Goal: Information Seeking & Learning: Find specific page/section

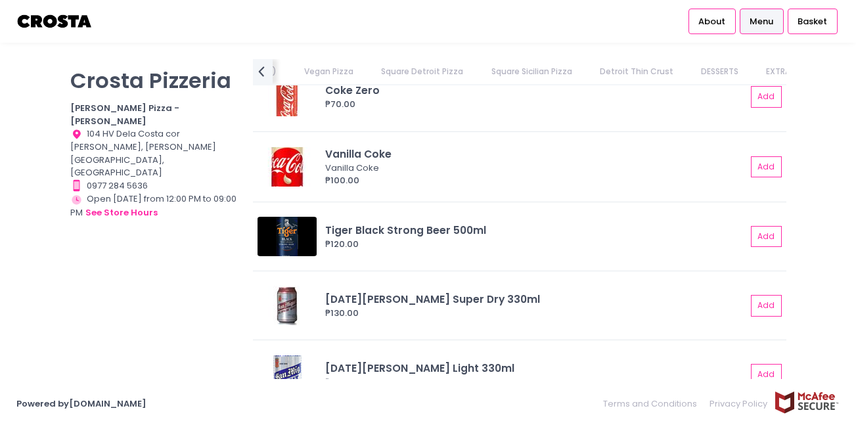
scroll to position [3236, 0]
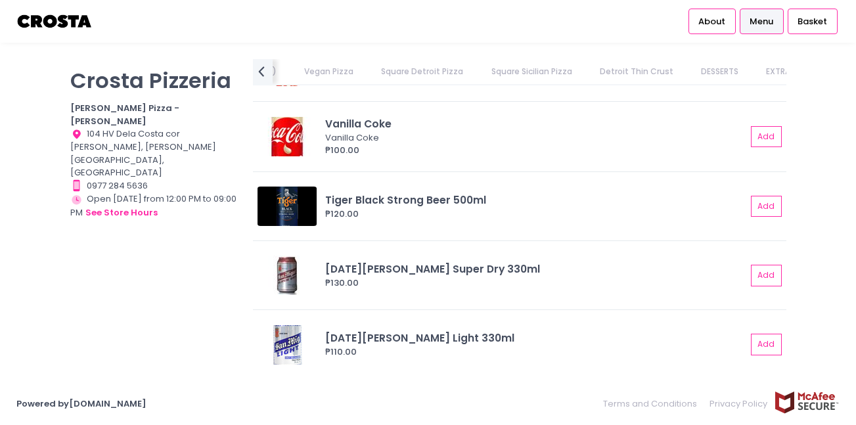
click at [369, 71] on link "Square Detroit Pizza" at bounding box center [423, 71] width 108 height 25
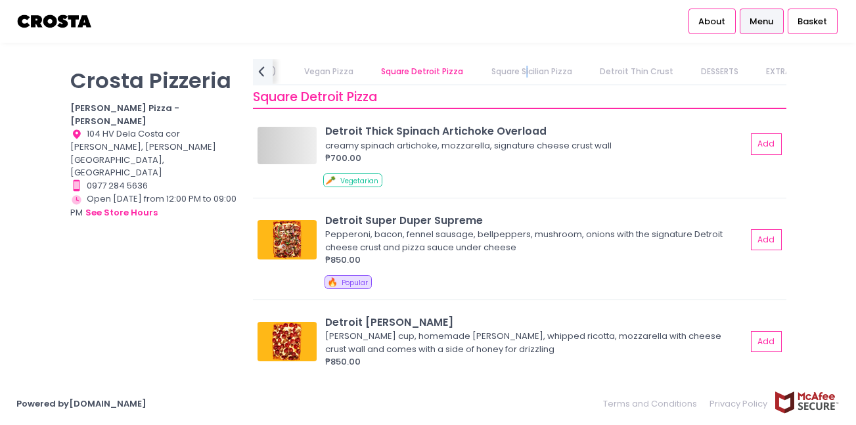
click at [478, 61] on link "Square Sicilian Pizza" at bounding box center [531, 71] width 106 height 25
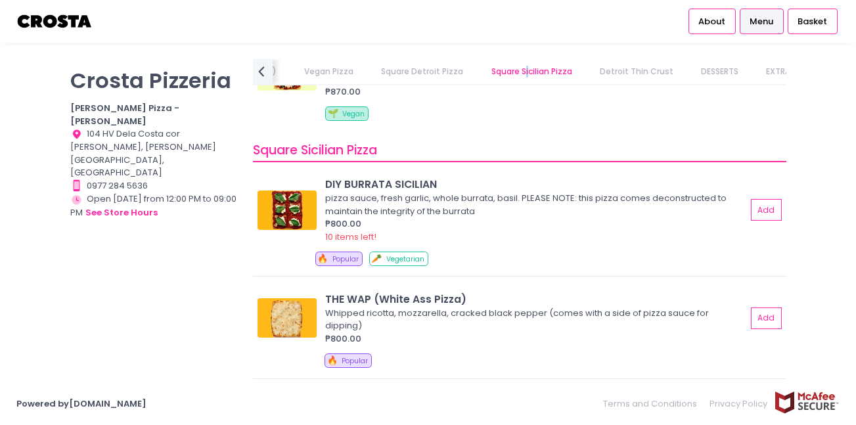
scroll to position [1823, 0]
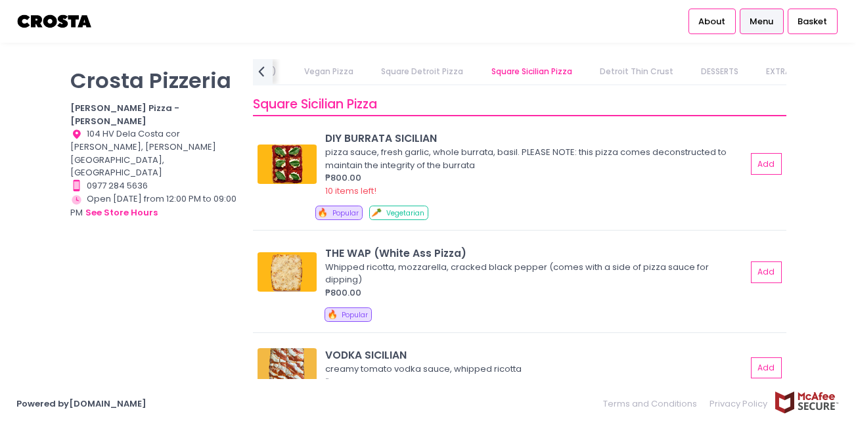
click at [587, 76] on link "Detroit Thin Crust" at bounding box center [636, 71] width 99 height 25
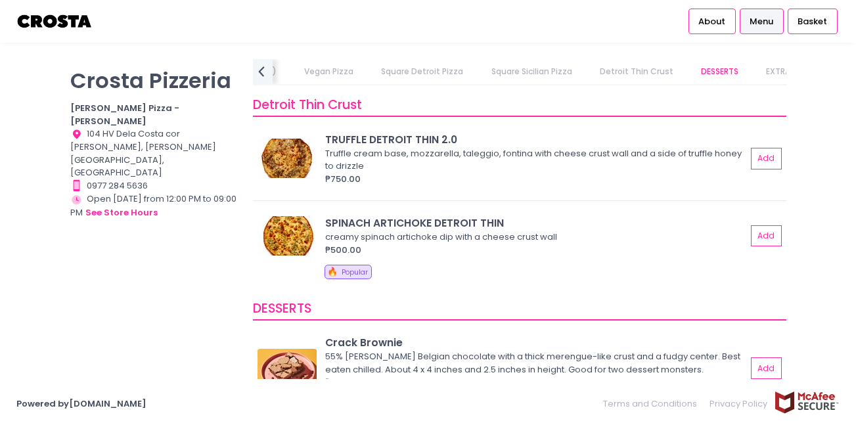
scroll to position [2300, 0]
click at [590, 76] on link "Detroit Thin Crust" at bounding box center [636, 71] width 99 height 25
click at [753, 79] on link "EXTRAS" at bounding box center [780, 71] width 55 height 25
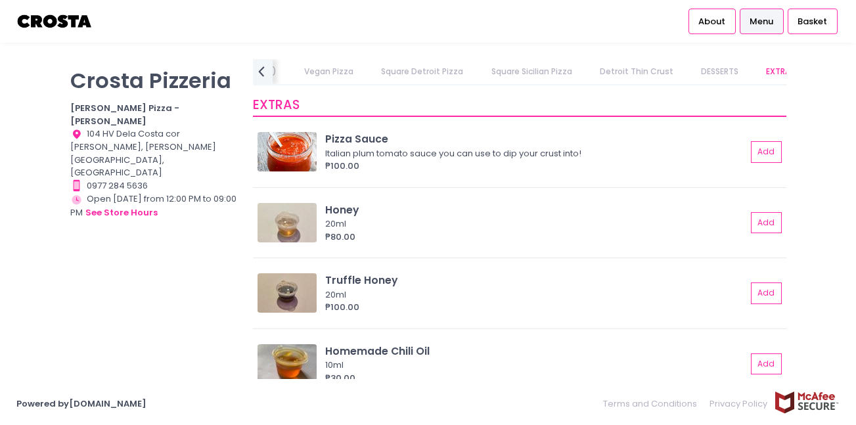
click at [688, 78] on link "DESSERTS" at bounding box center [719, 71] width 63 height 25
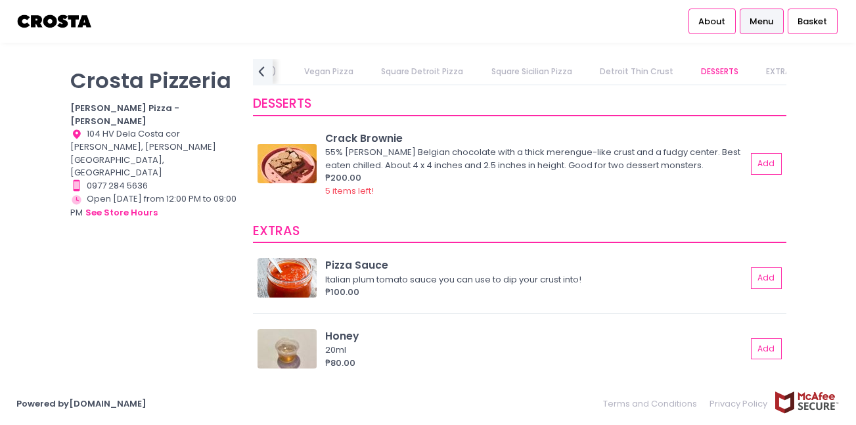
scroll to position [2503, 0]
click at [126, 85] on p "Crosta Pizzeria" at bounding box center [153, 81] width 167 height 26
click at [124, 206] on button "see store hours" at bounding box center [122, 213] width 74 height 14
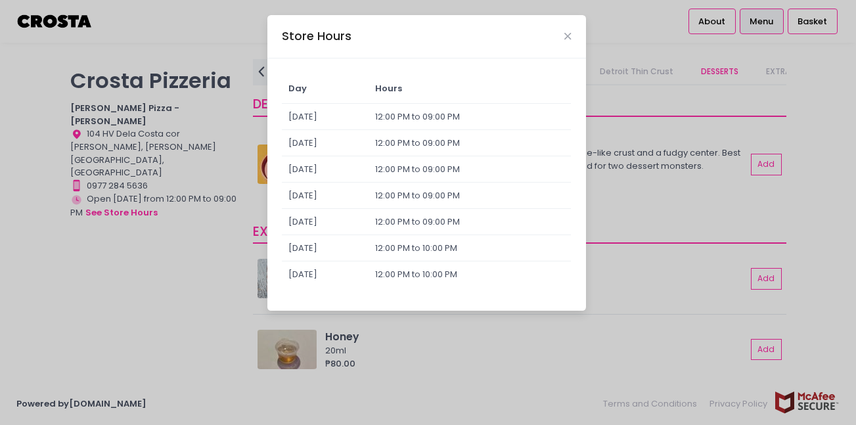
click at [171, 230] on div "Store Hours Day Hours [DATE] 12:00 PM to 09:00 PM [DATE] 12:00 PM to 09:00 PM […" at bounding box center [428, 212] width 856 height 425
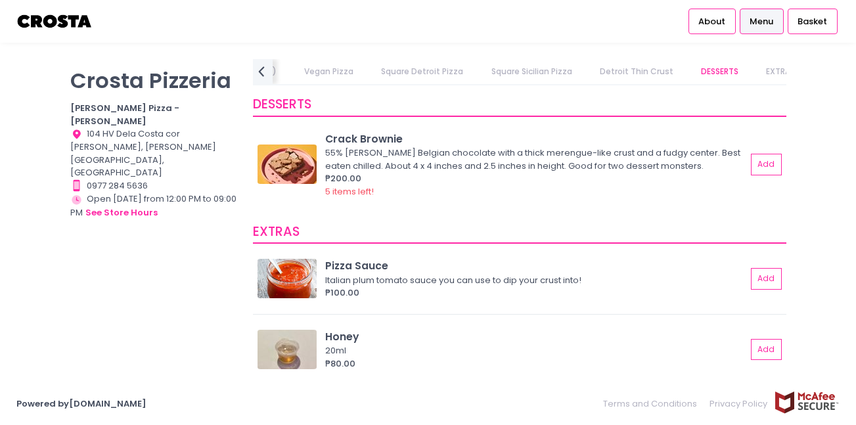
click at [135, 127] on div "Location Created with Sketch. 104 HV Dela Costa cor [PERSON_NAME], [PERSON_NAME…" at bounding box center [153, 153] width 167 height 52
drag, startPoint x: 83, startPoint y: 118, endPoint x: 74, endPoint y: 120, distance: 10.0
click at [78, 127] on span "Location Created with Sketch." at bounding box center [78, 133] width 17 height 12
click at [73, 129] on icon at bounding box center [77, 133] width 8 height 9
click at [76, 129] on icon at bounding box center [77, 133] width 8 height 9
